Goal: Task Accomplishment & Management: Use online tool/utility

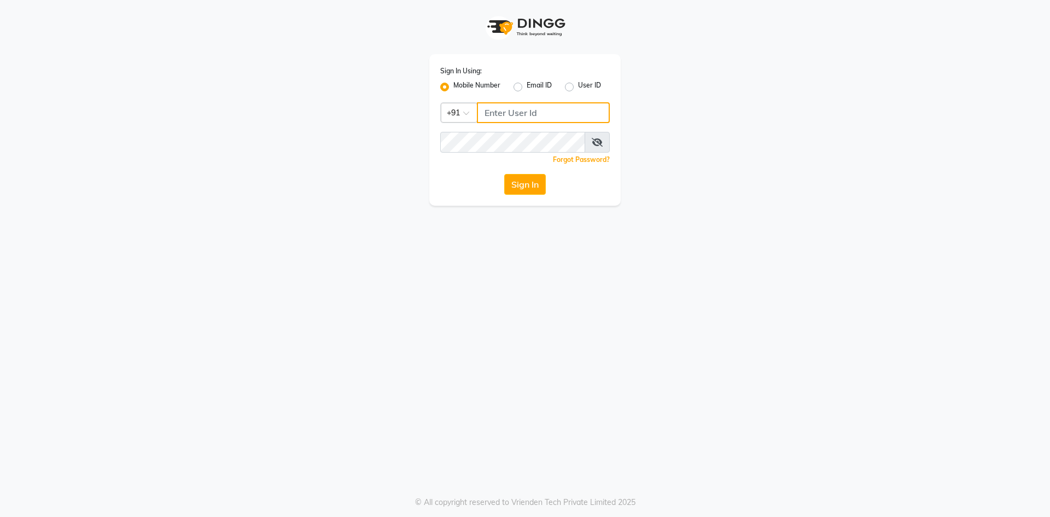
click at [500, 118] on input "Username" at bounding box center [543, 112] width 133 height 21
type input "8668339054"
click at [519, 184] on button "Sign In" at bounding box center [525, 184] width 42 height 21
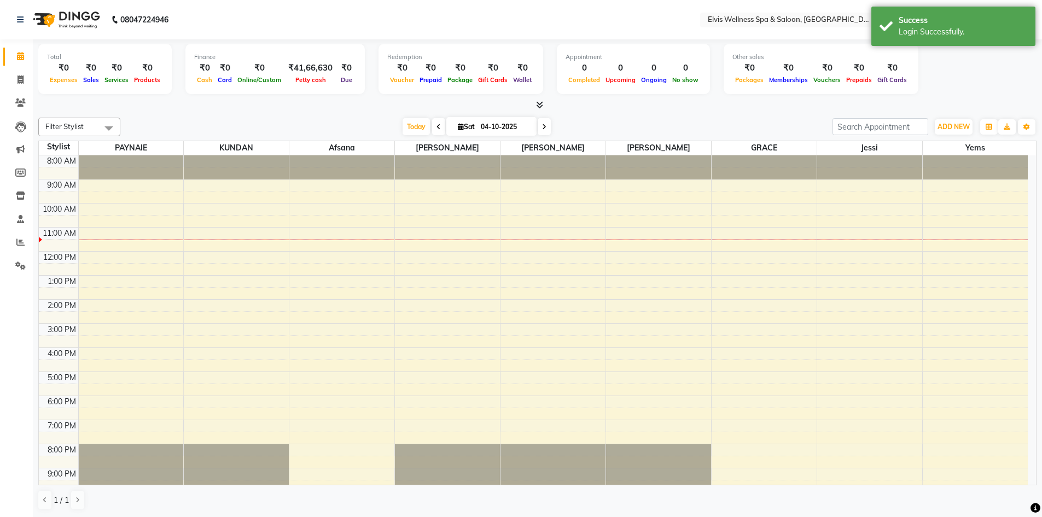
click at [440, 126] on span at bounding box center [438, 126] width 13 height 17
type input "03-10-2025"
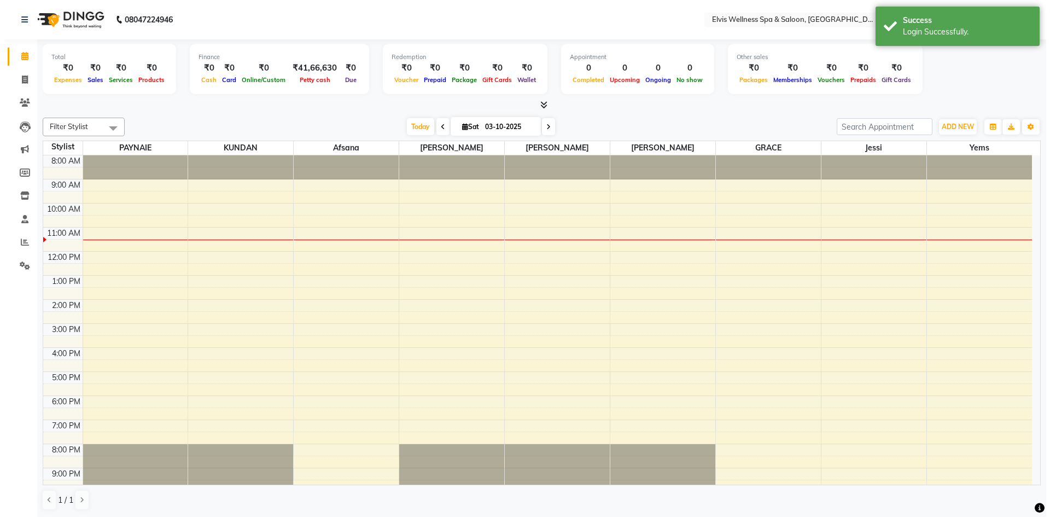
scroll to position [31, 0]
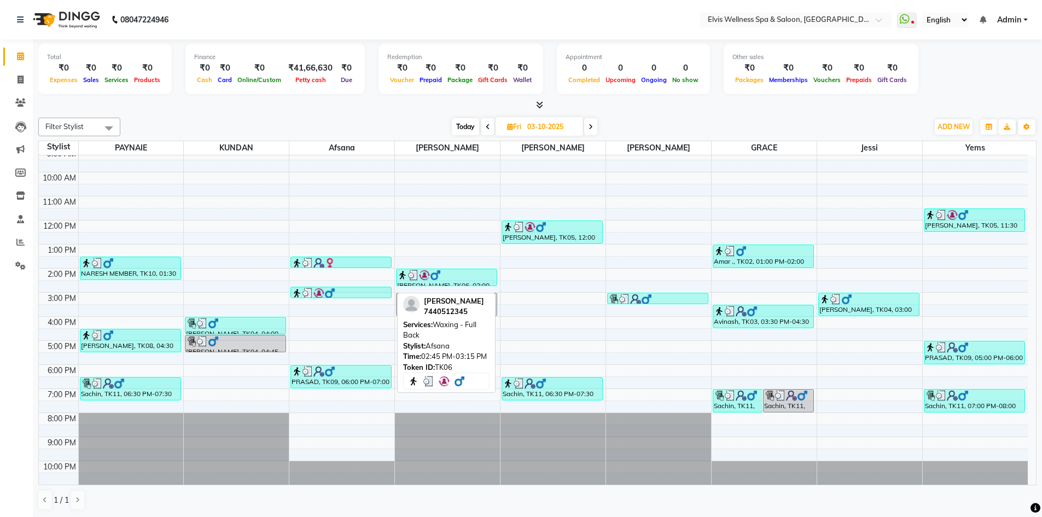
click at [324, 291] on img at bounding box center [329, 293] width 11 height 11
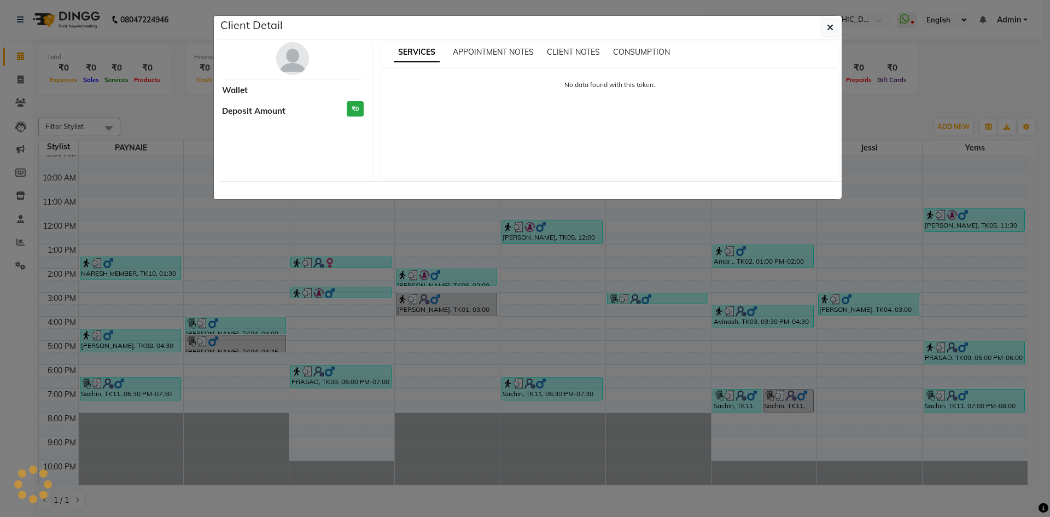
select select "3"
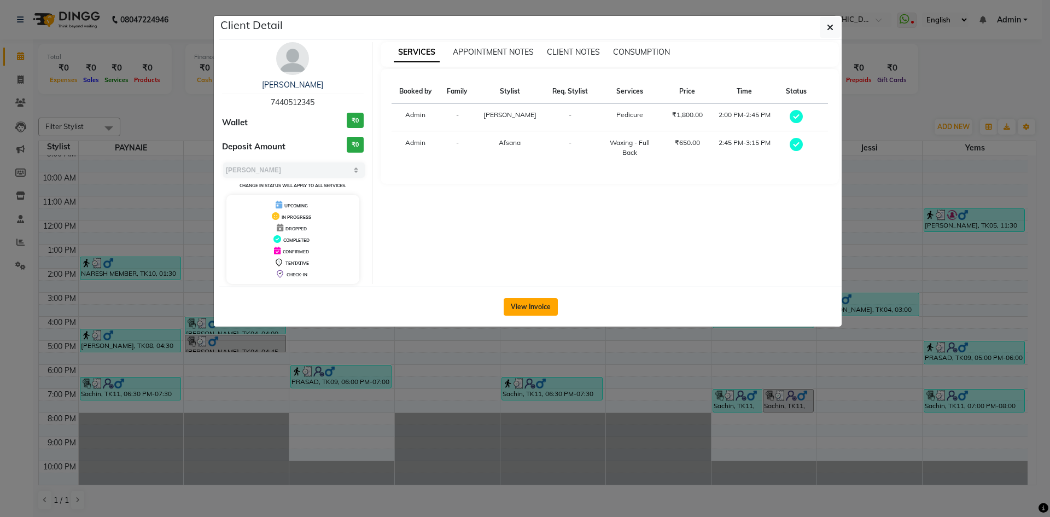
click at [521, 303] on button "View Invoice" at bounding box center [531, 307] width 54 height 18
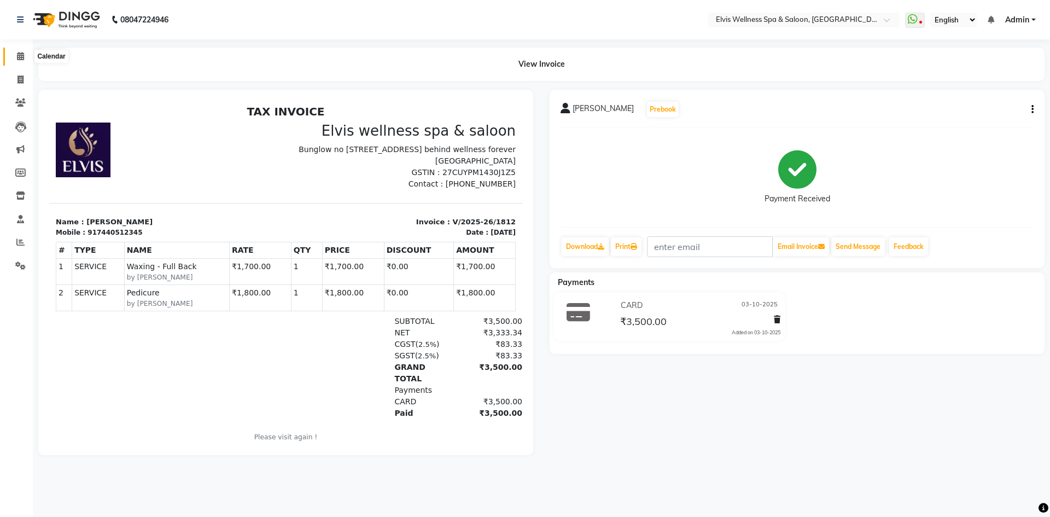
click at [24, 54] on icon at bounding box center [20, 56] width 7 height 8
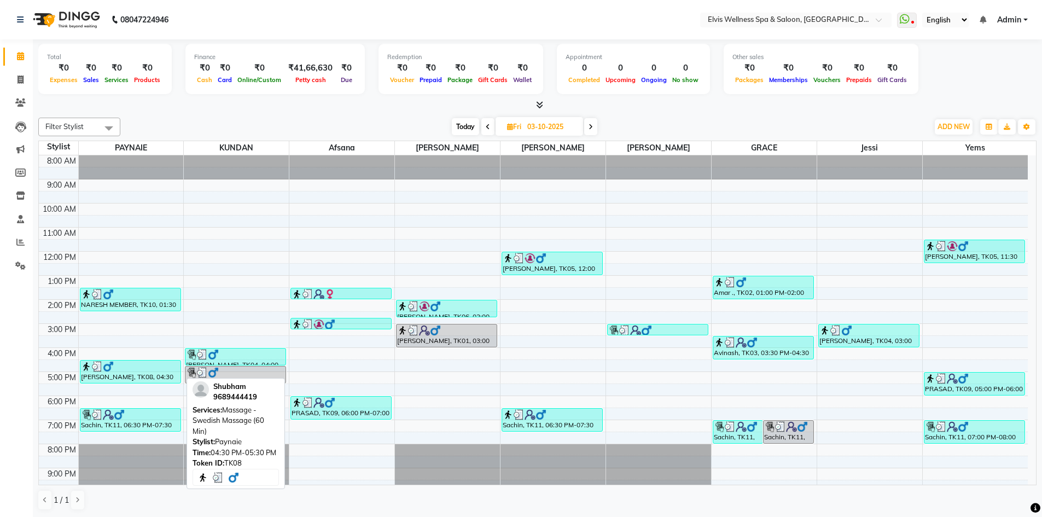
click at [133, 369] on div at bounding box center [130, 366] width 99 height 11
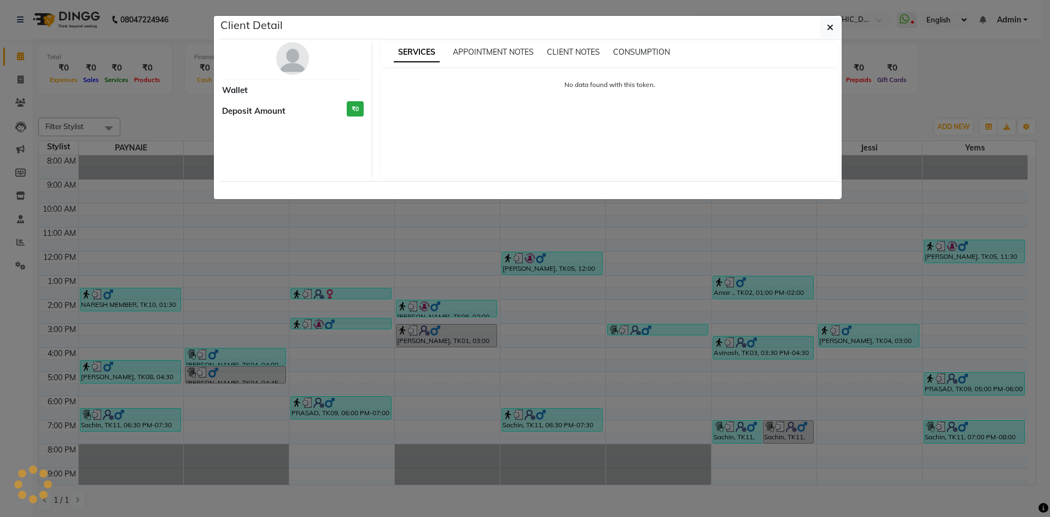
select select "3"
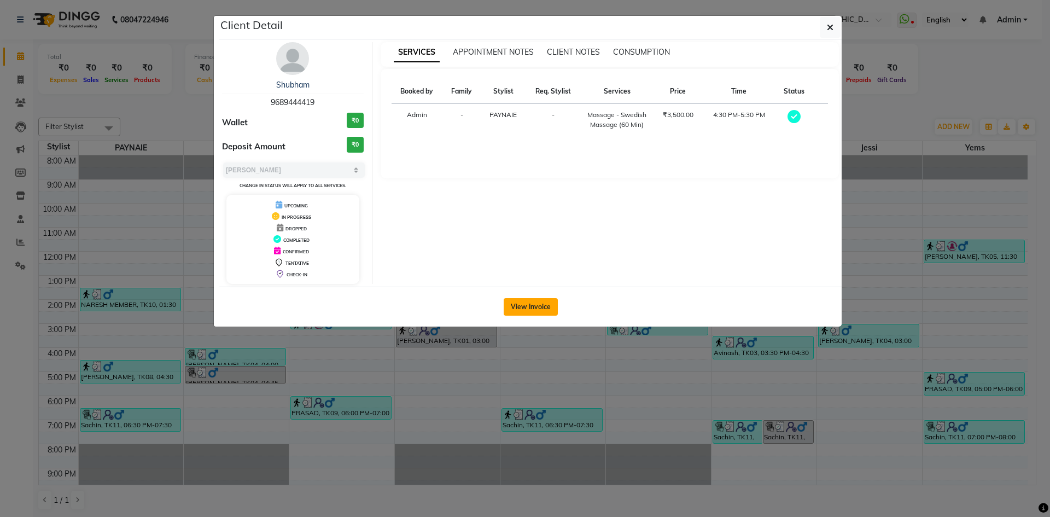
click at [545, 310] on button "View Invoice" at bounding box center [531, 307] width 54 height 18
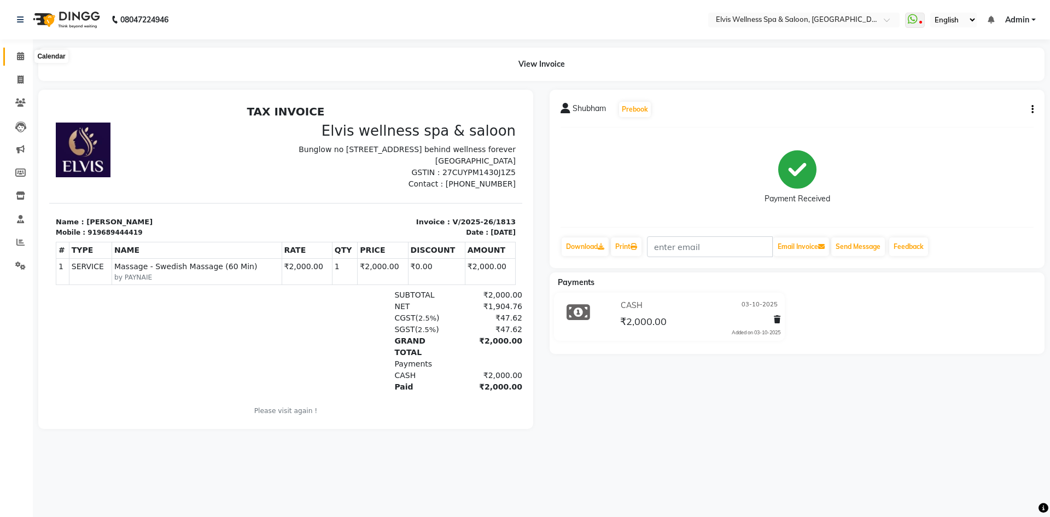
click at [20, 55] on icon at bounding box center [20, 56] width 7 height 8
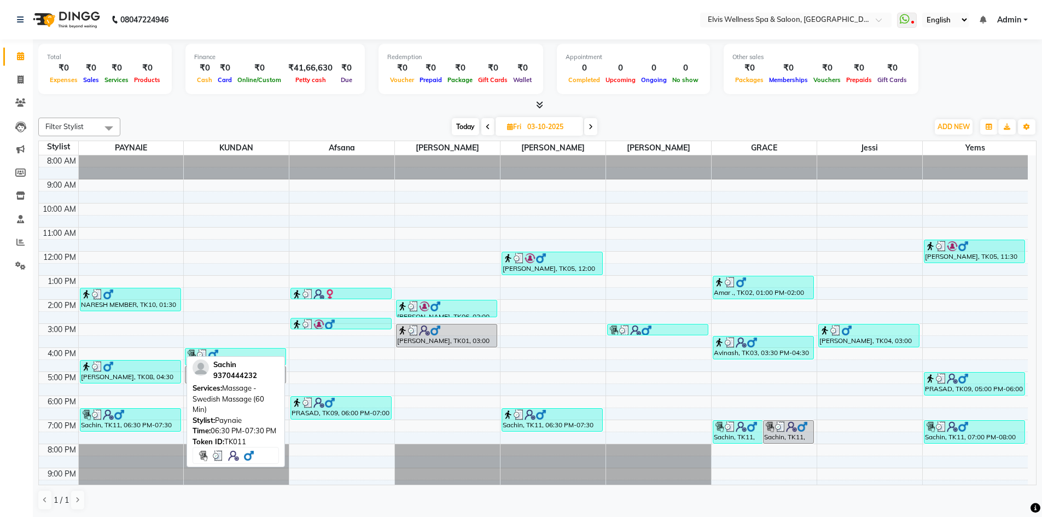
click at [111, 426] on div "Sachin, TK11, 06:30 PM-07:30 PM, Massage - Swedish Massage (60 Min)" at bounding box center [130, 420] width 100 height 22
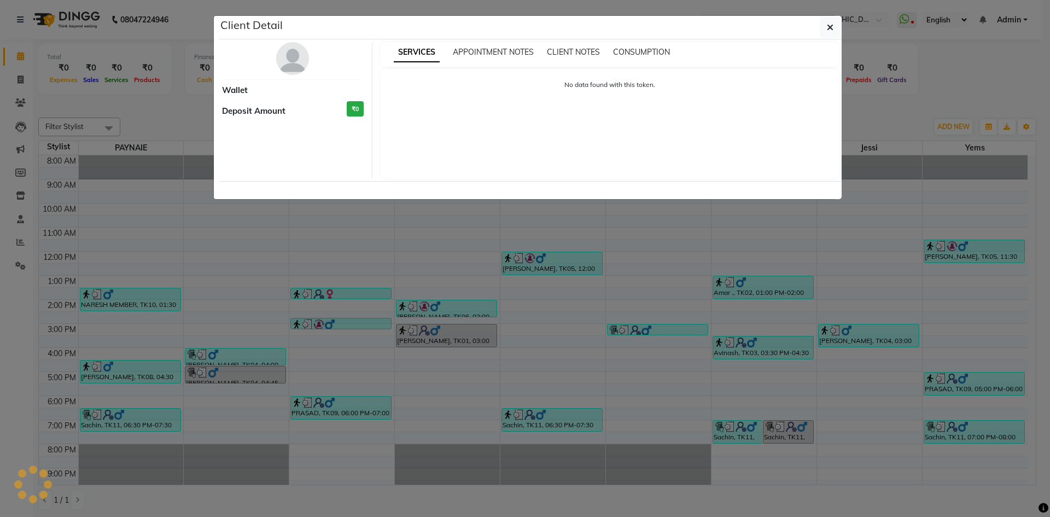
select select "3"
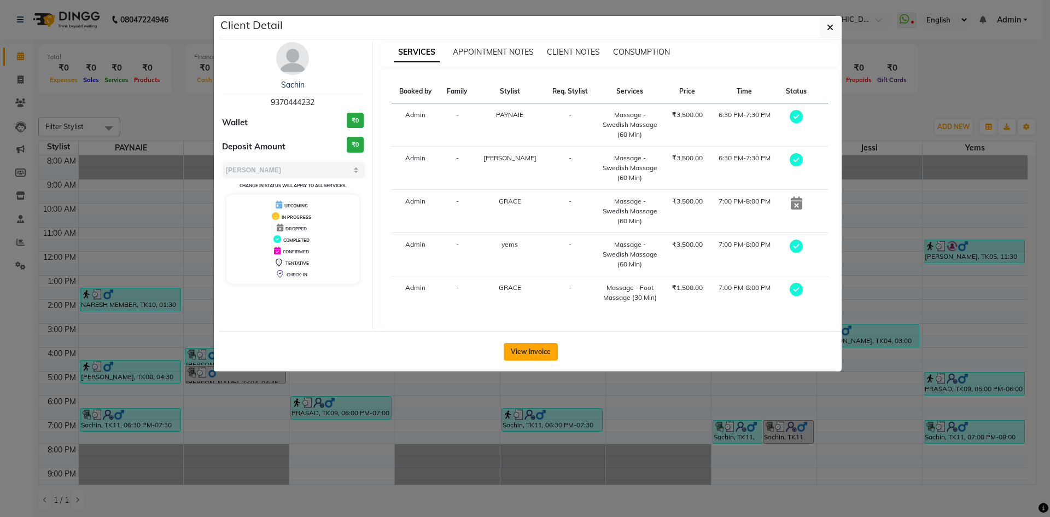
click at [532, 343] on button "View Invoice" at bounding box center [531, 352] width 54 height 18
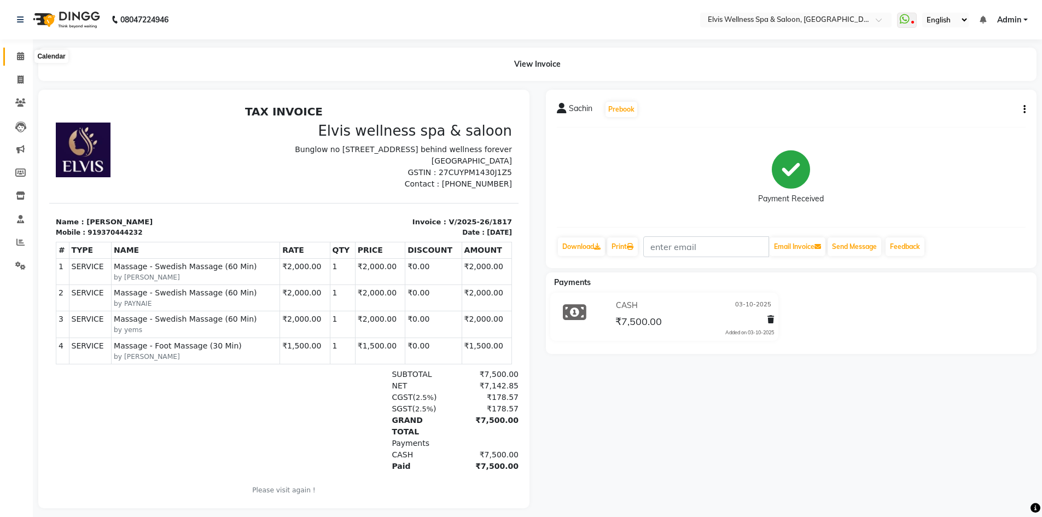
click at [24, 54] on icon at bounding box center [20, 56] width 7 height 8
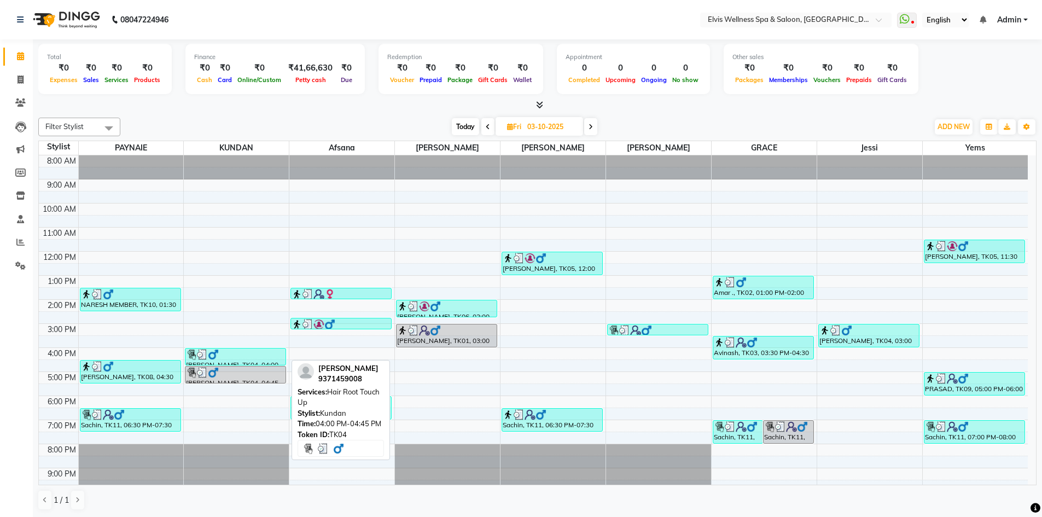
click at [230, 357] on div at bounding box center [235, 354] width 99 height 11
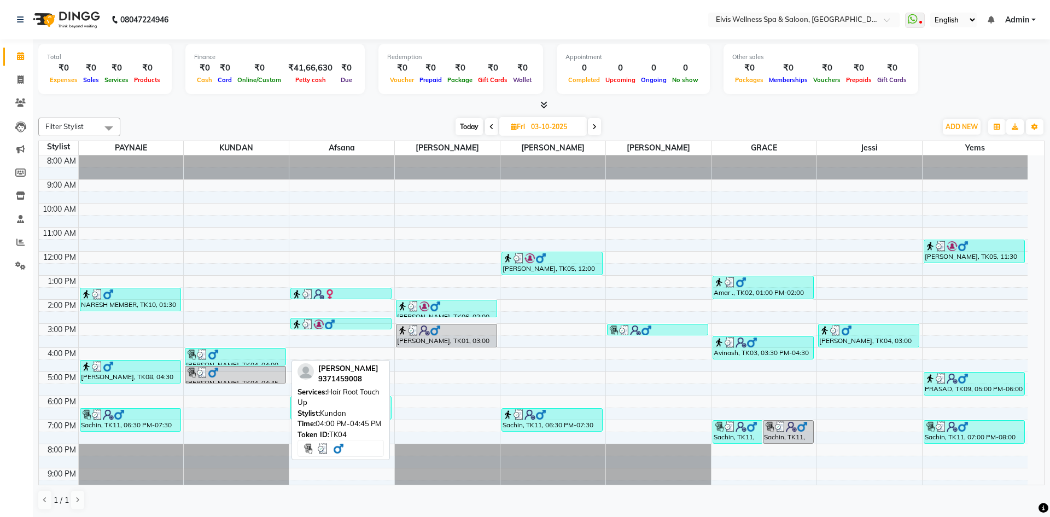
select select "3"
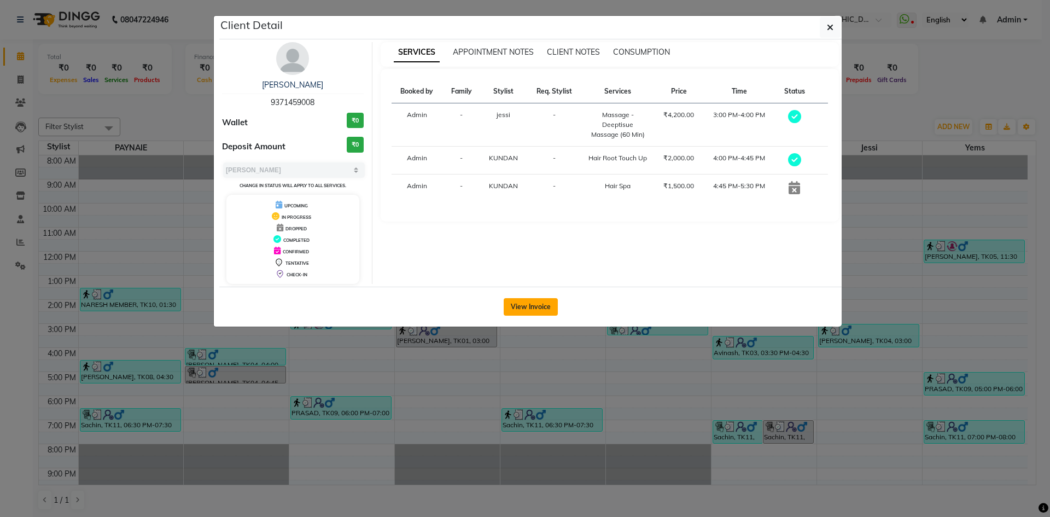
click at [531, 305] on button "View Invoice" at bounding box center [531, 307] width 54 height 18
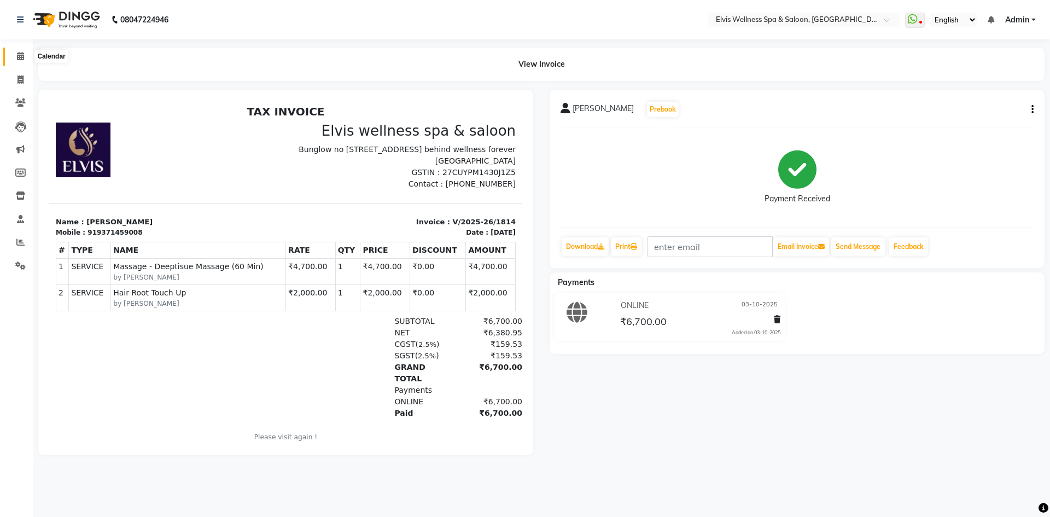
click at [11, 59] on span at bounding box center [20, 56] width 19 height 13
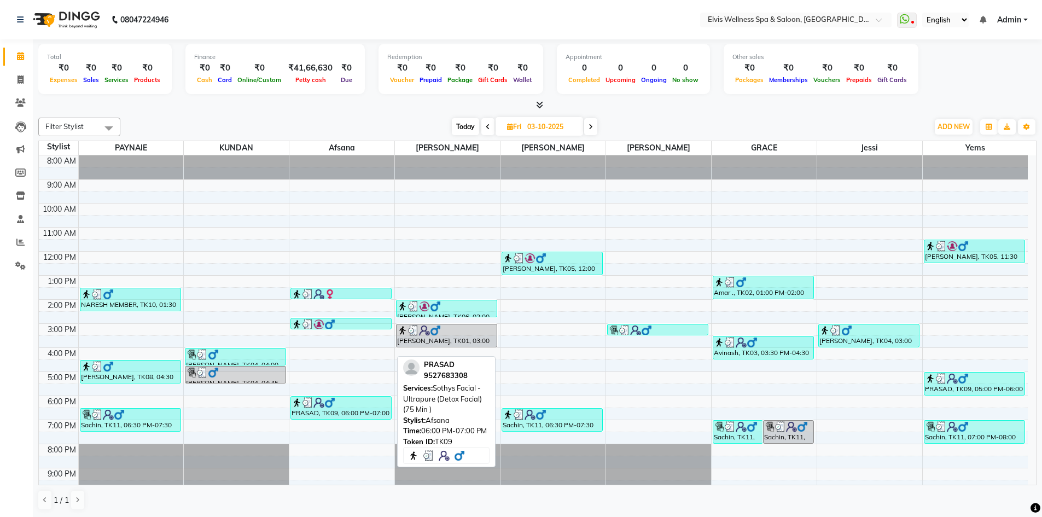
click at [346, 411] on div "PRASAD, TK09, 06:00 PM-07:00 PM, Sothys Facial - Ultrapure (Detox Facial) (75 M…" at bounding box center [341, 408] width 100 height 22
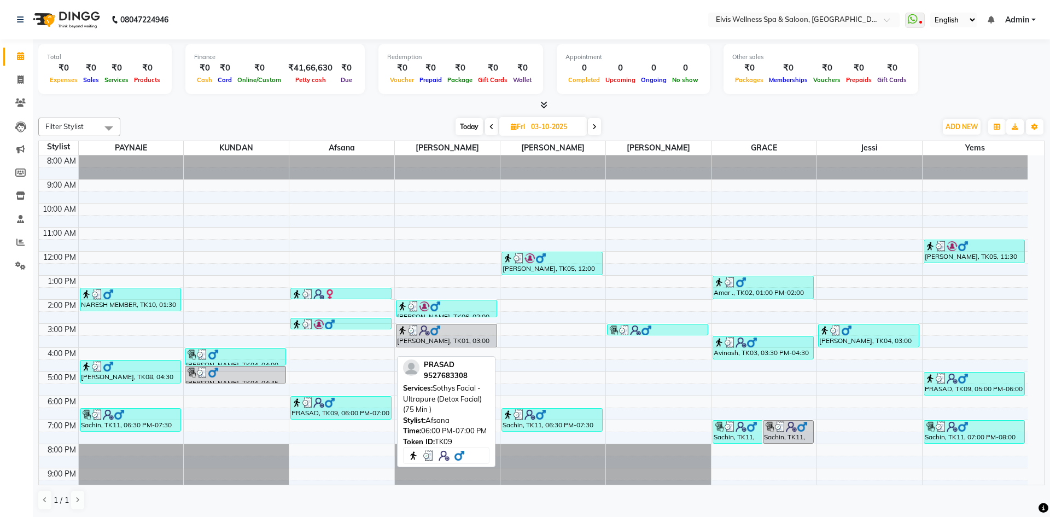
select select "3"
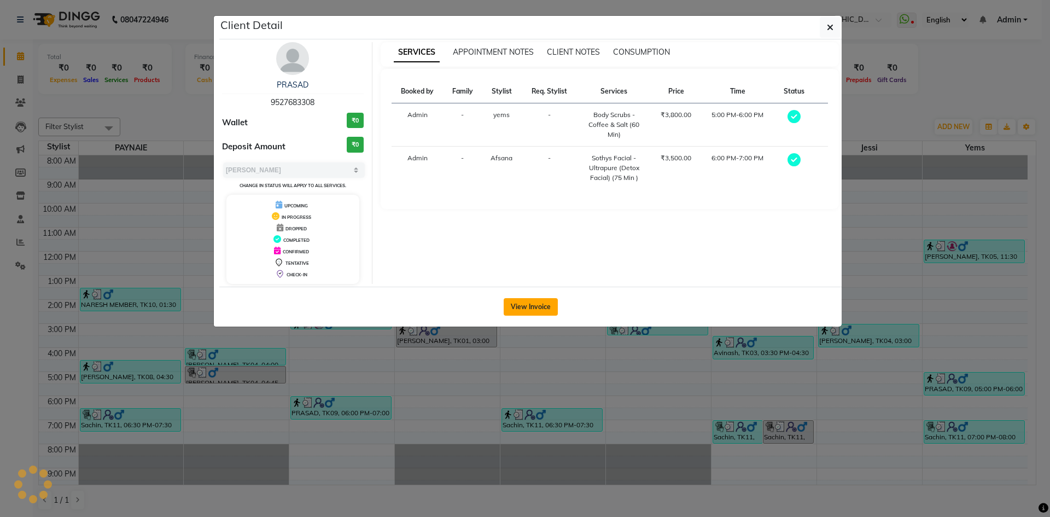
click at [535, 304] on button "View Invoice" at bounding box center [531, 307] width 54 height 18
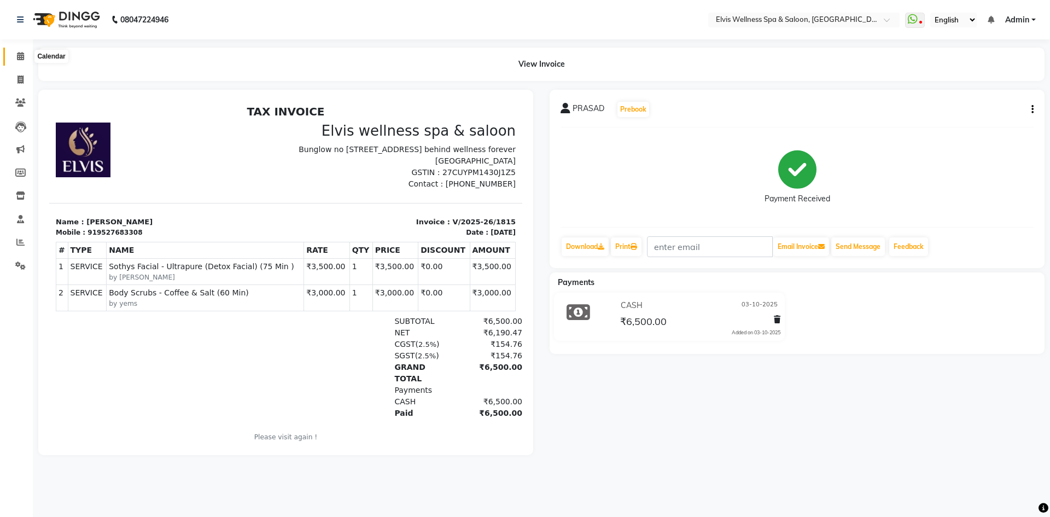
click at [18, 53] on icon at bounding box center [20, 56] width 7 height 8
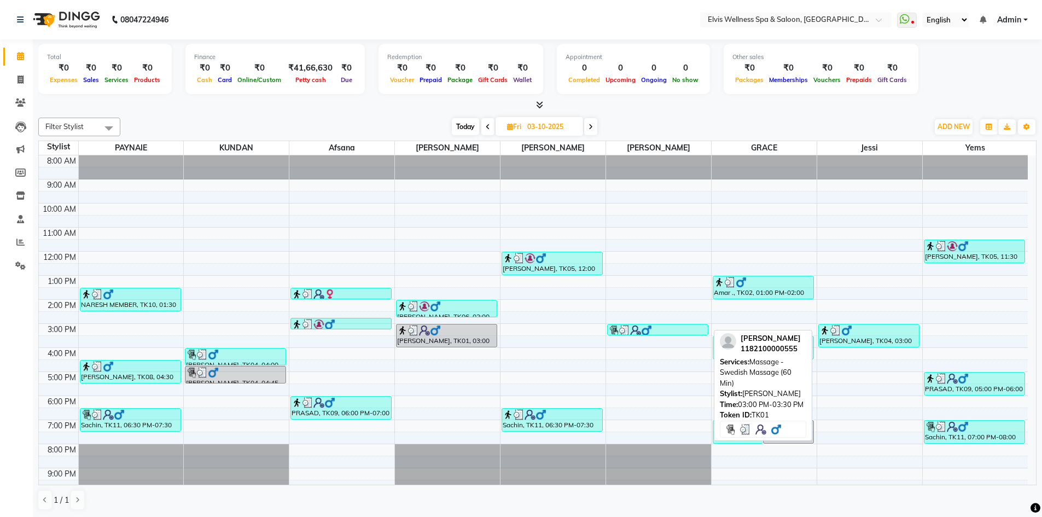
click at [659, 330] on div at bounding box center [657, 330] width 99 height 11
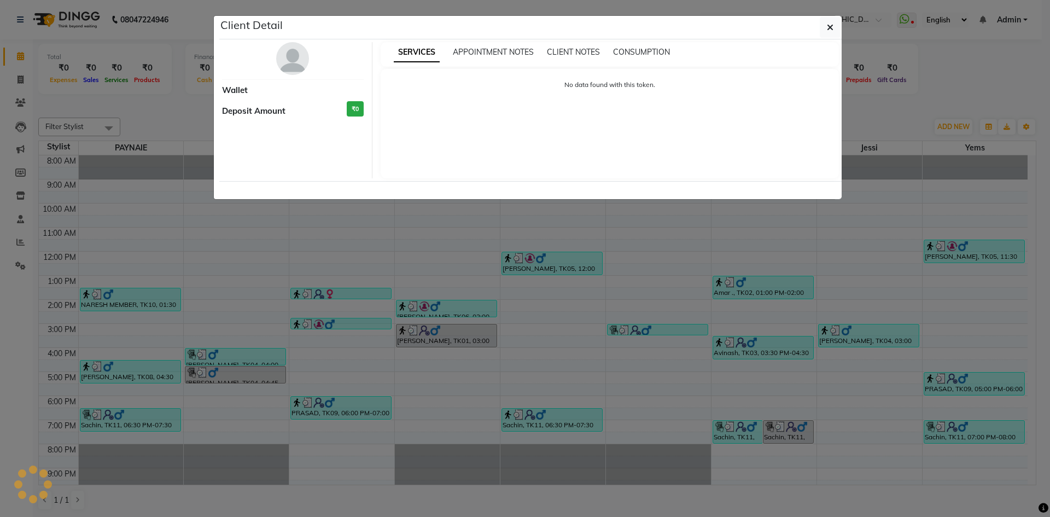
select select "3"
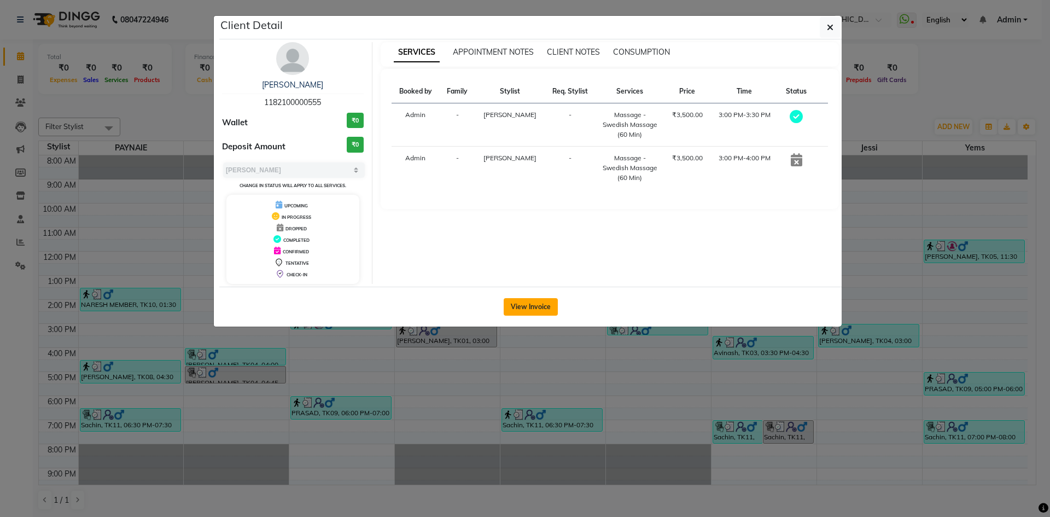
click at [525, 307] on button "View Invoice" at bounding box center [531, 307] width 54 height 18
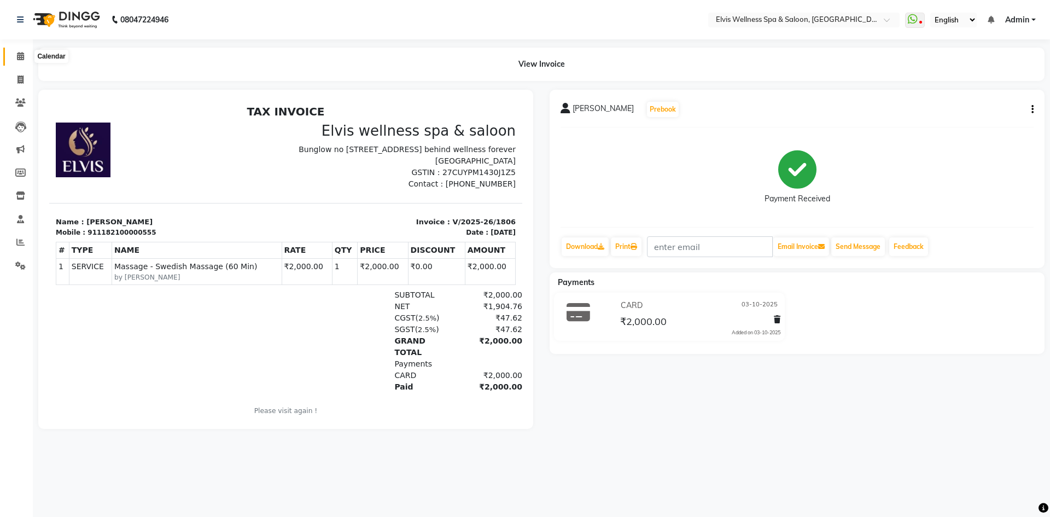
click at [25, 59] on span at bounding box center [20, 56] width 19 height 13
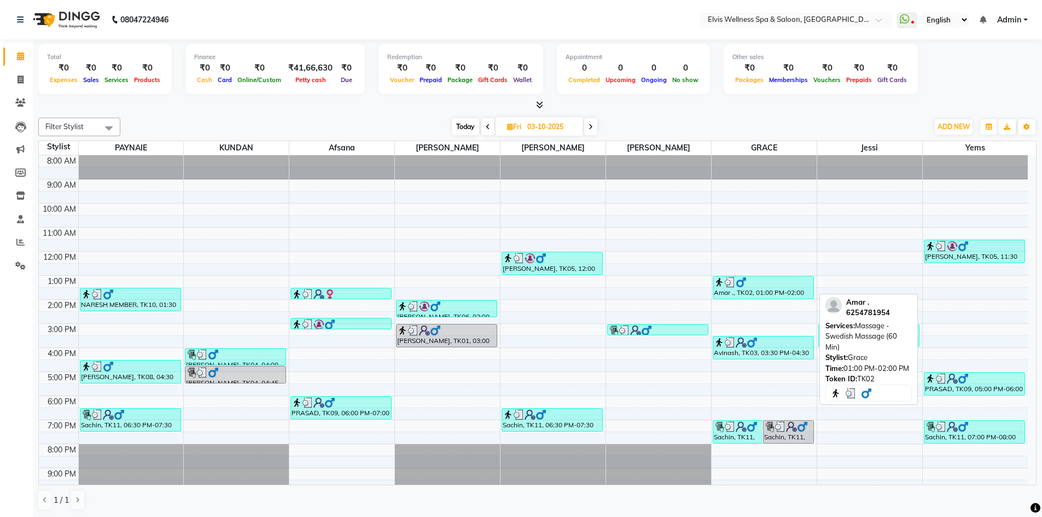
click at [762, 291] on div "Amar ., TK02, 01:00 PM-02:00 PM, Massage - Swedish Massage (60 Min)" at bounding box center [763, 287] width 100 height 22
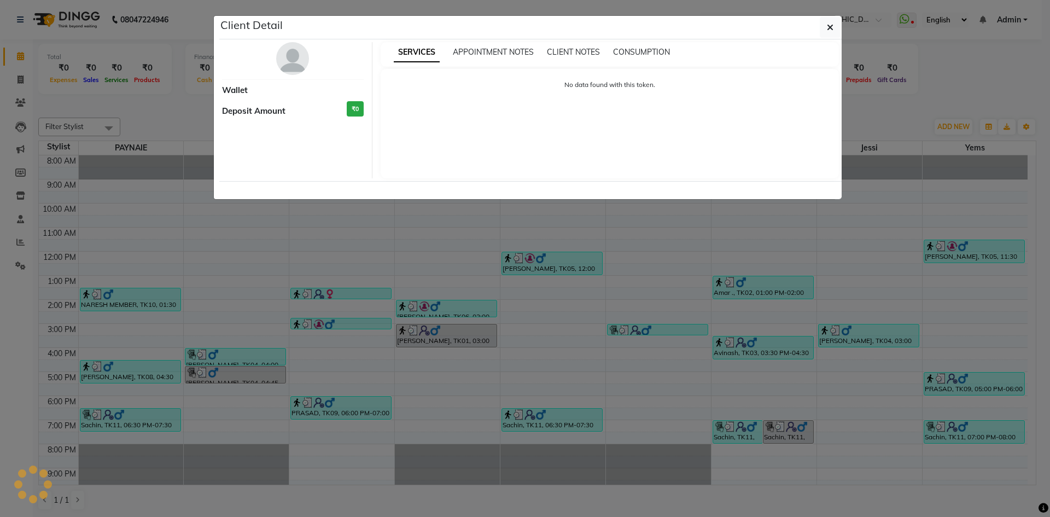
select select "3"
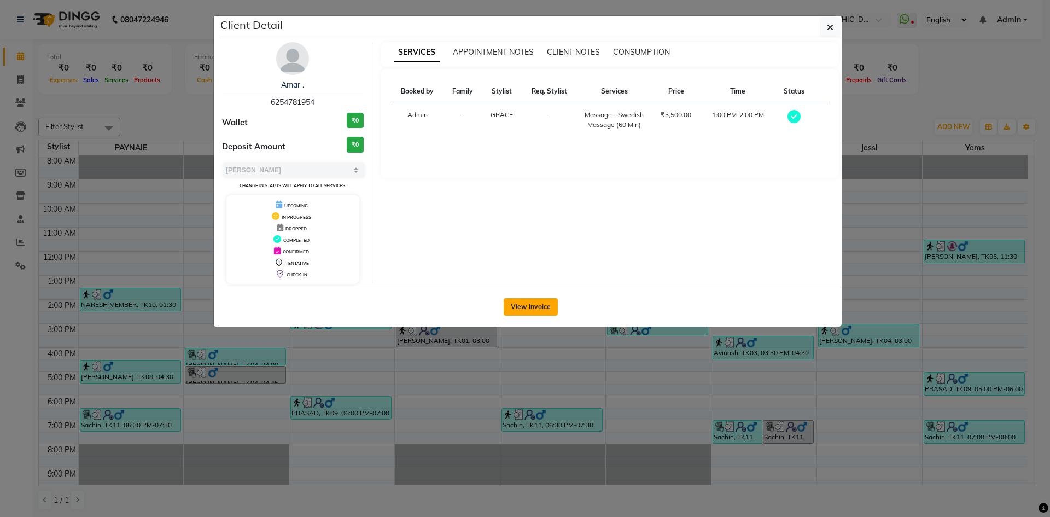
click at [533, 311] on button "View Invoice" at bounding box center [531, 307] width 54 height 18
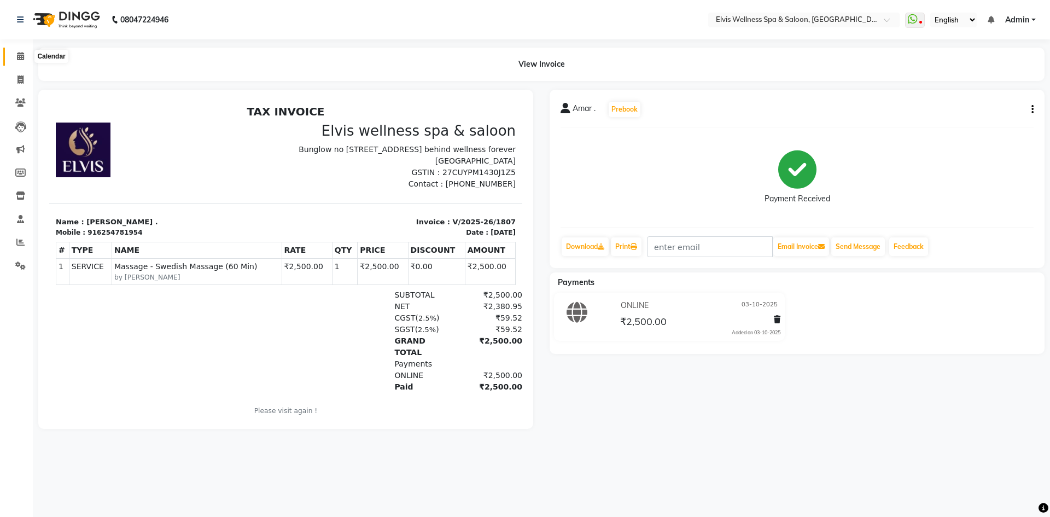
click at [15, 56] on span at bounding box center [20, 56] width 19 height 13
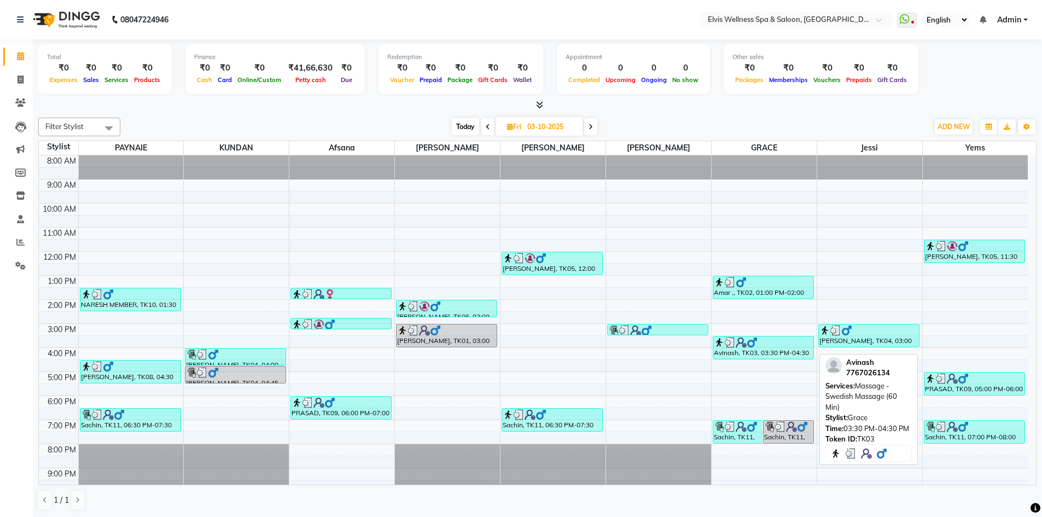
click at [745, 350] on div "Avinash, TK03, 03:30 PM-04:30 PM, Massage - Swedish Massage (60 Min)" at bounding box center [763, 347] width 100 height 22
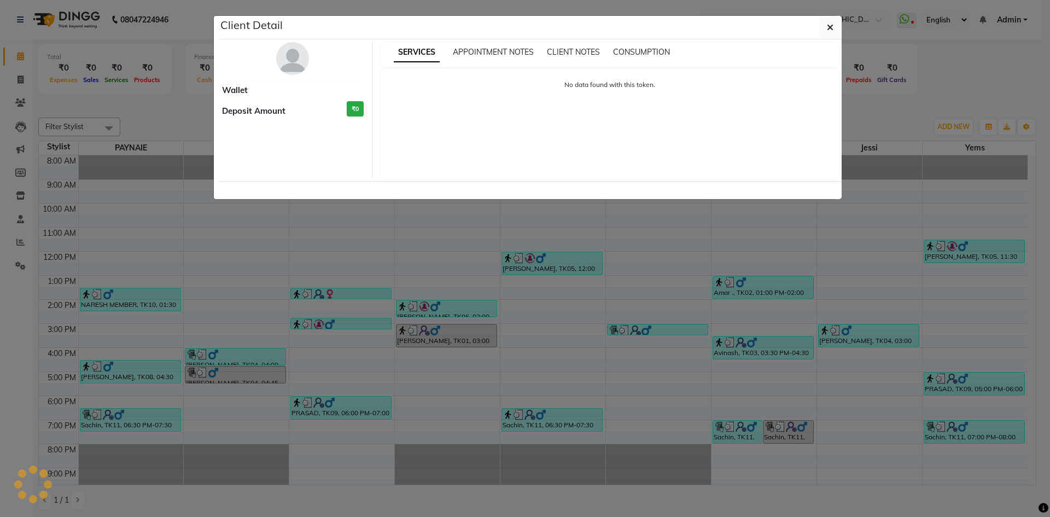
select select "3"
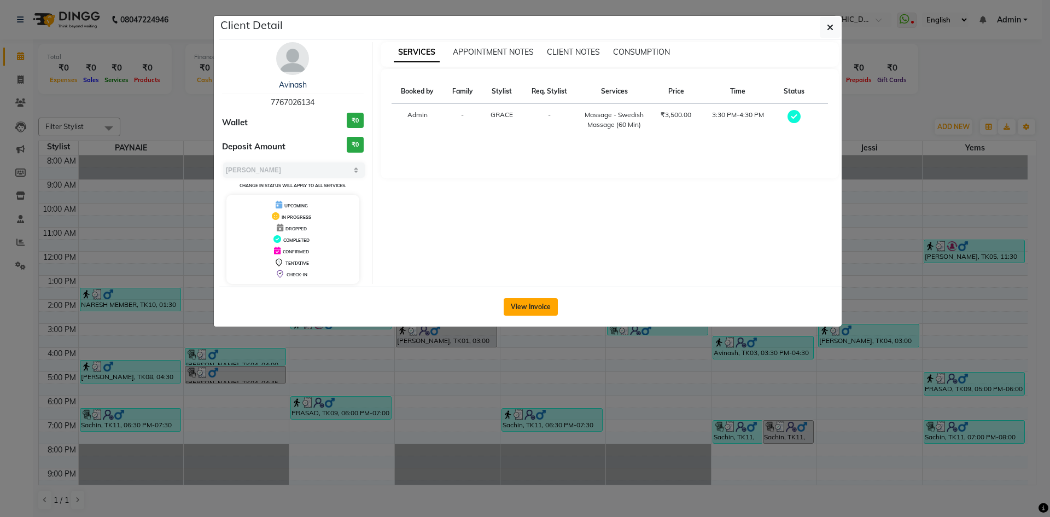
click at [519, 309] on button "View Invoice" at bounding box center [531, 307] width 54 height 18
